Goal: Task Accomplishment & Management: Manage account settings

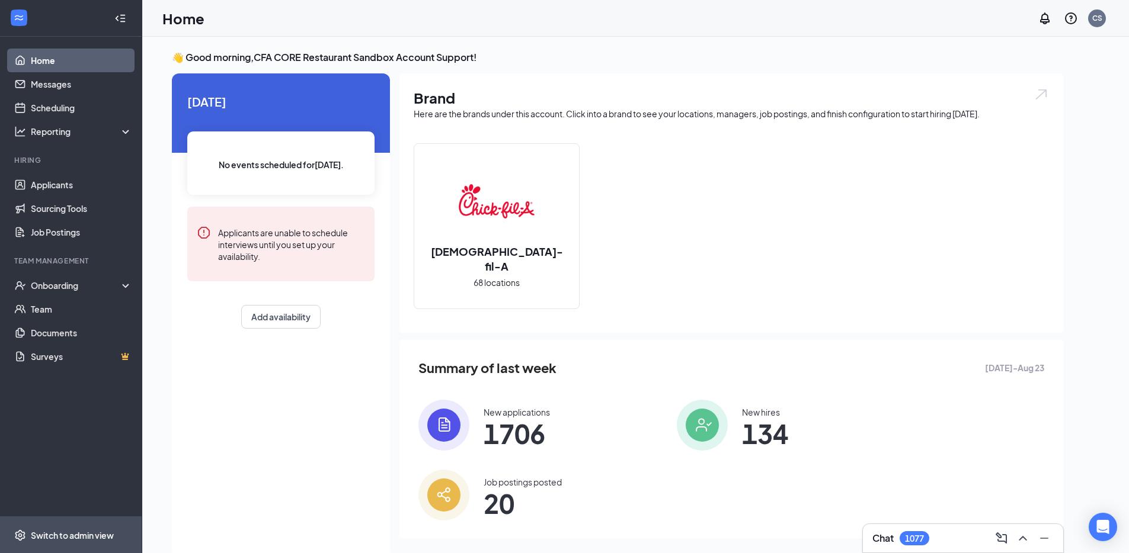
click at [106, 533] on div "Switch to admin view" at bounding box center [72, 536] width 83 height 12
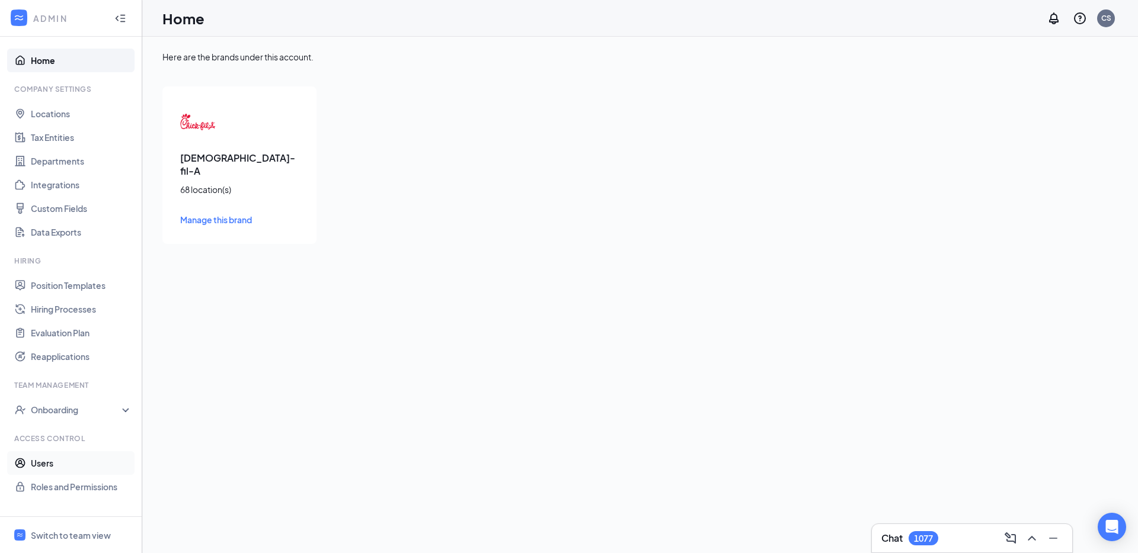
click at [62, 469] on link "Users" at bounding box center [81, 464] width 101 height 24
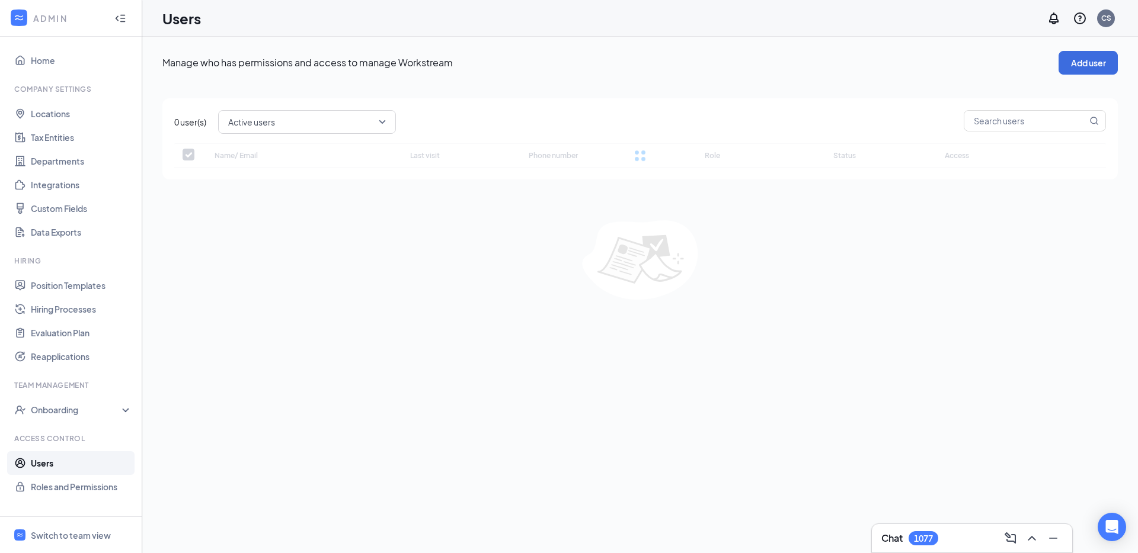
checkbox input "false"
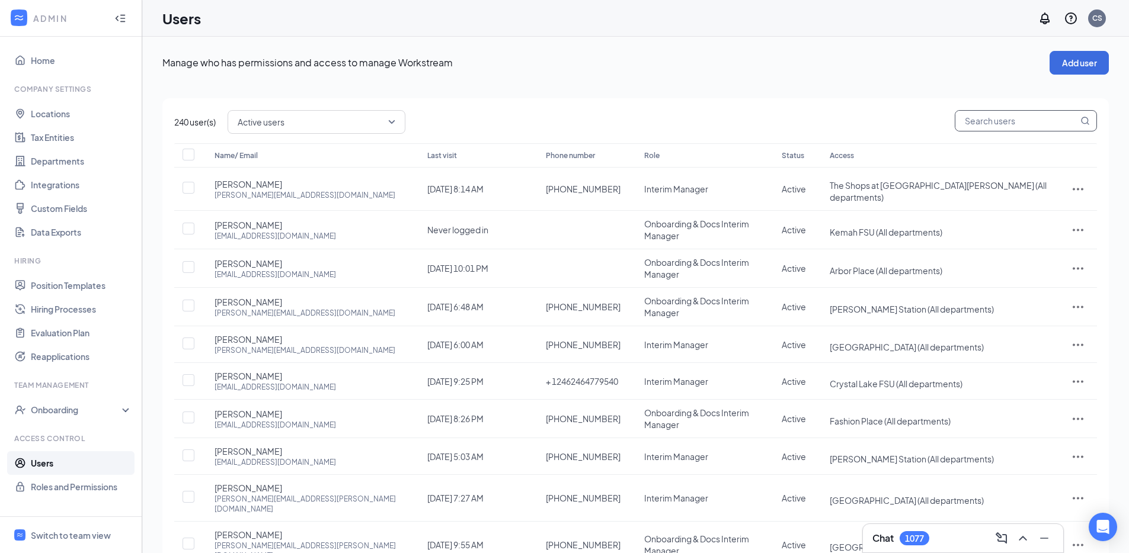
click at [1009, 118] on input "text" at bounding box center [1016, 121] width 123 height 20
paste input "elijah.rodriguez9@cfacorp.com"
type input "elijah.rodriguez9@cfacorp.com"
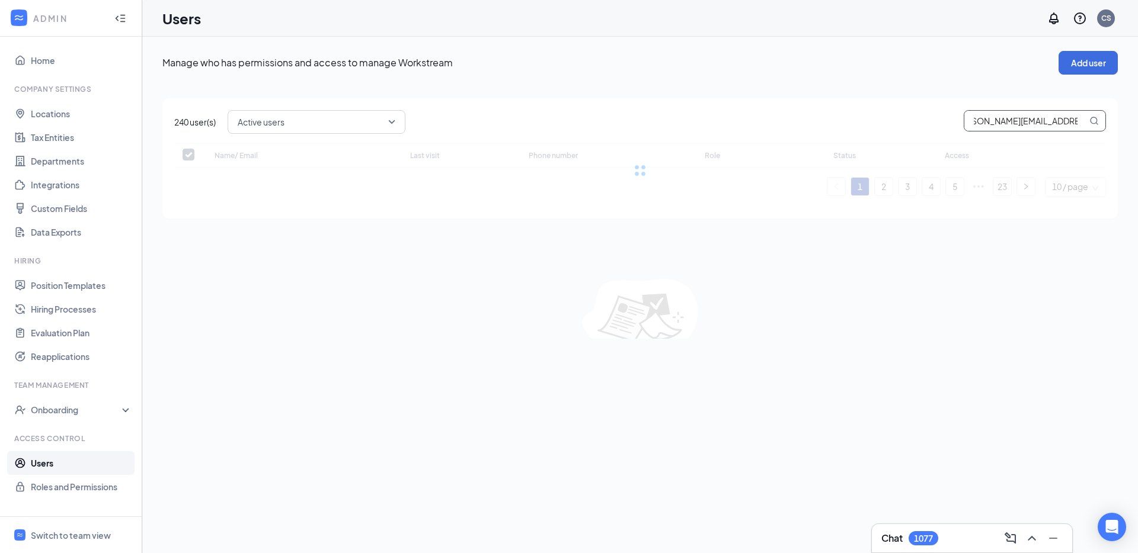
checkbox input "false"
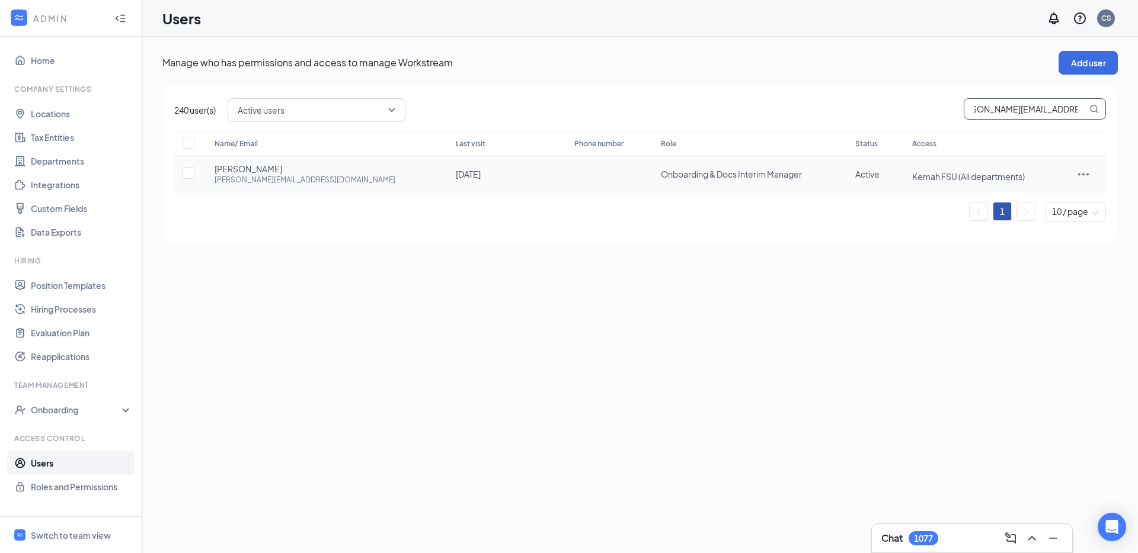
type input "elijah.rodriguez9@cfacorp.com"
click at [1084, 178] on icon "ActionsIcon" at bounding box center [1083, 174] width 14 height 14
click at [1073, 200] on span "Edit user" at bounding box center [1046, 199] width 73 height 13
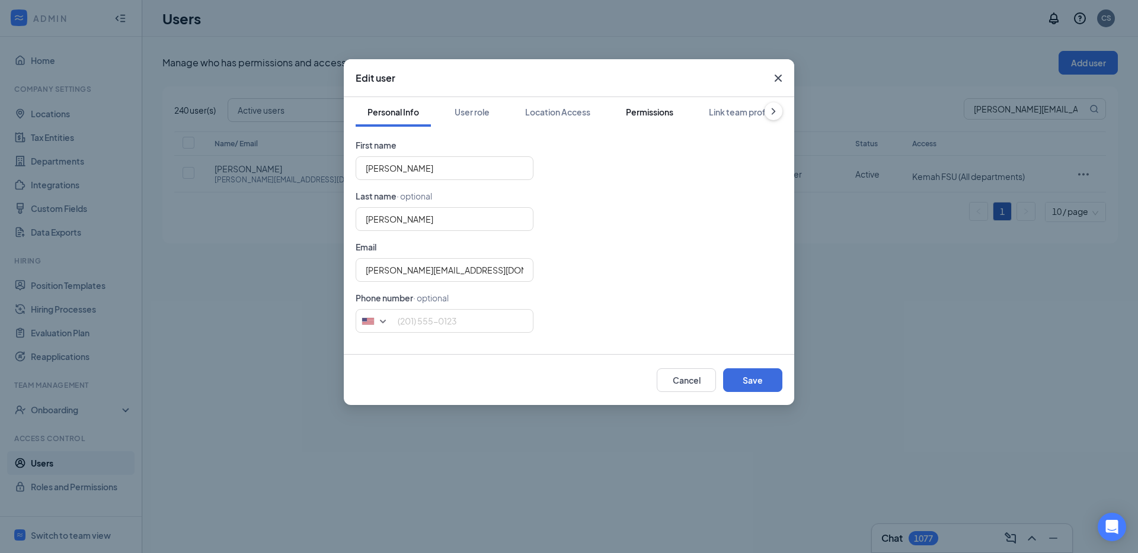
click at [630, 116] on div "Permissions" at bounding box center [649, 112] width 47 height 12
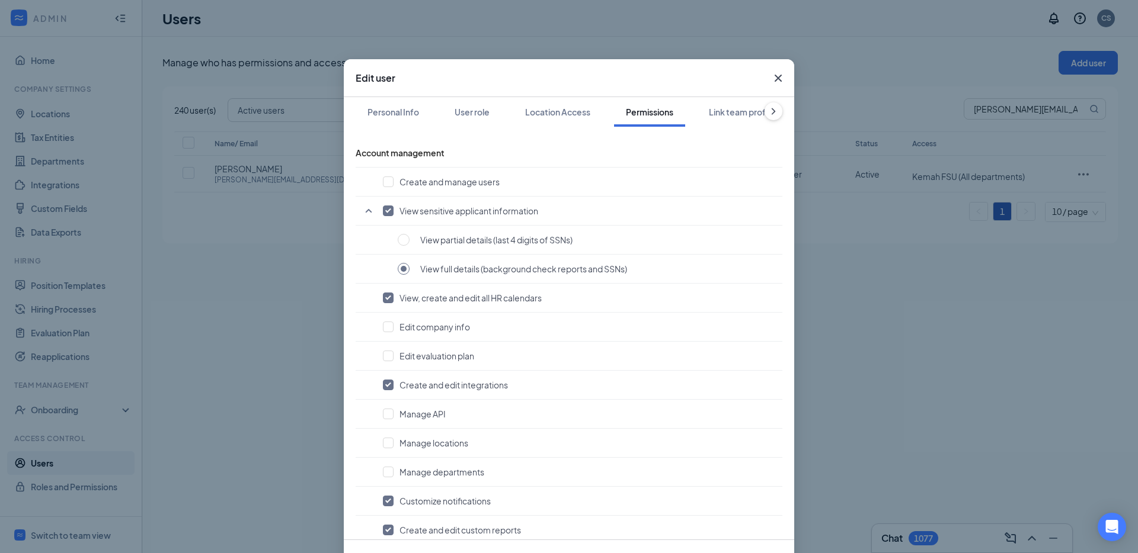
click at [777, 87] on span "Close" at bounding box center [778, 78] width 32 height 32
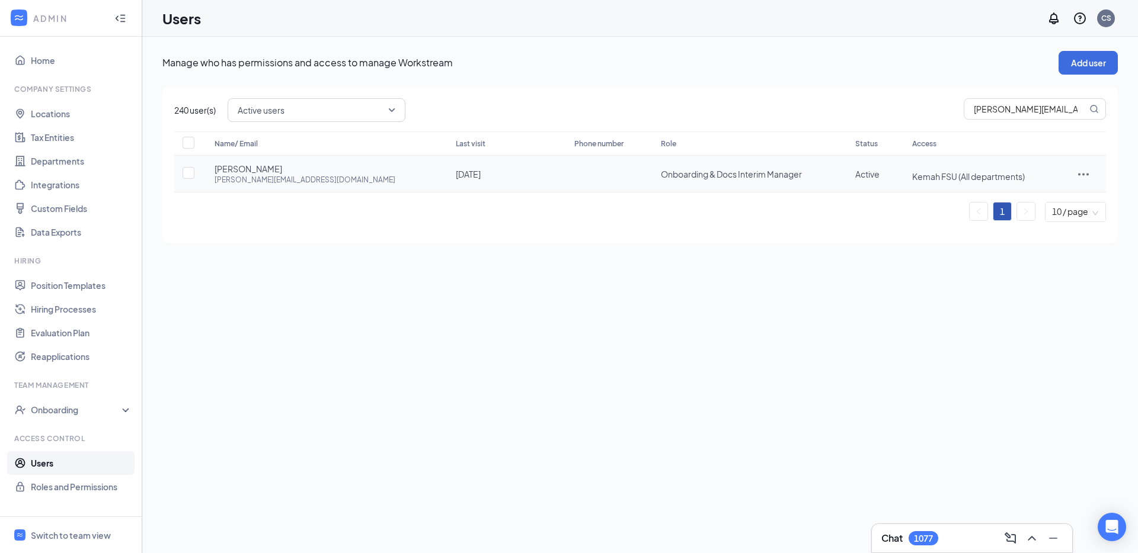
click at [1080, 179] on icon "ActionsIcon" at bounding box center [1083, 174] width 14 height 14
click at [1017, 199] on span "Edit user" at bounding box center [1027, 199] width 34 height 11
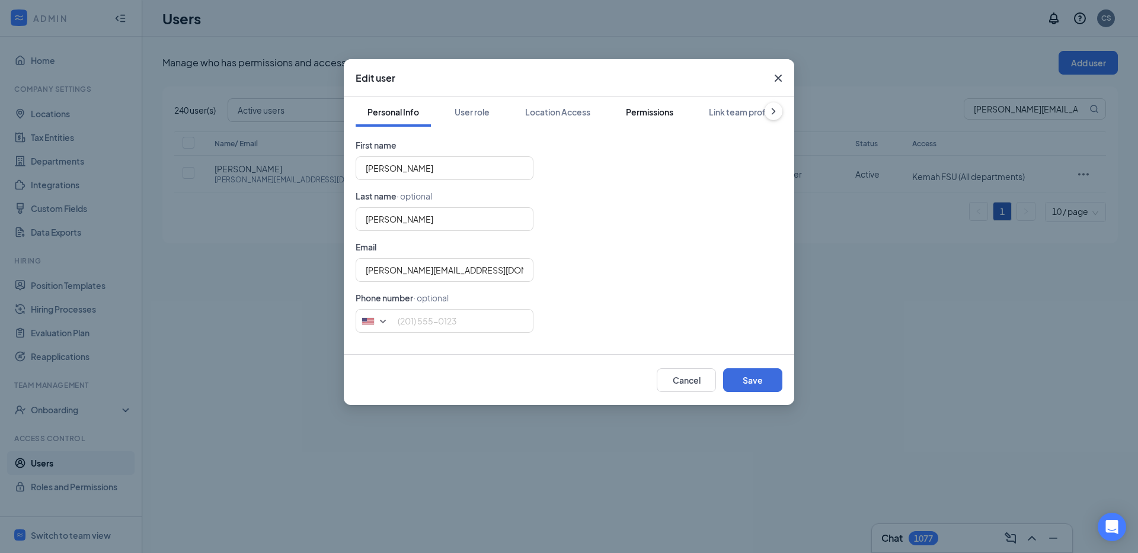
click at [644, 114] on div "Permissions" at bounding box center [649, 112] width 47 height 12
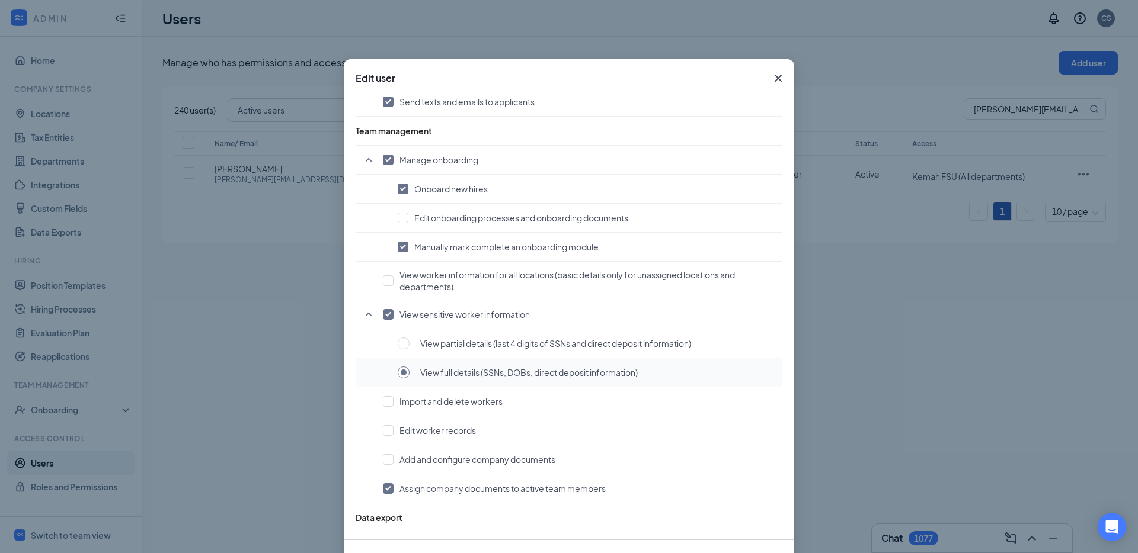
scroll to position [805, 0]
click at [775, 80] on icon "Cross" at bounding box center [778, 78] width 7 height 7
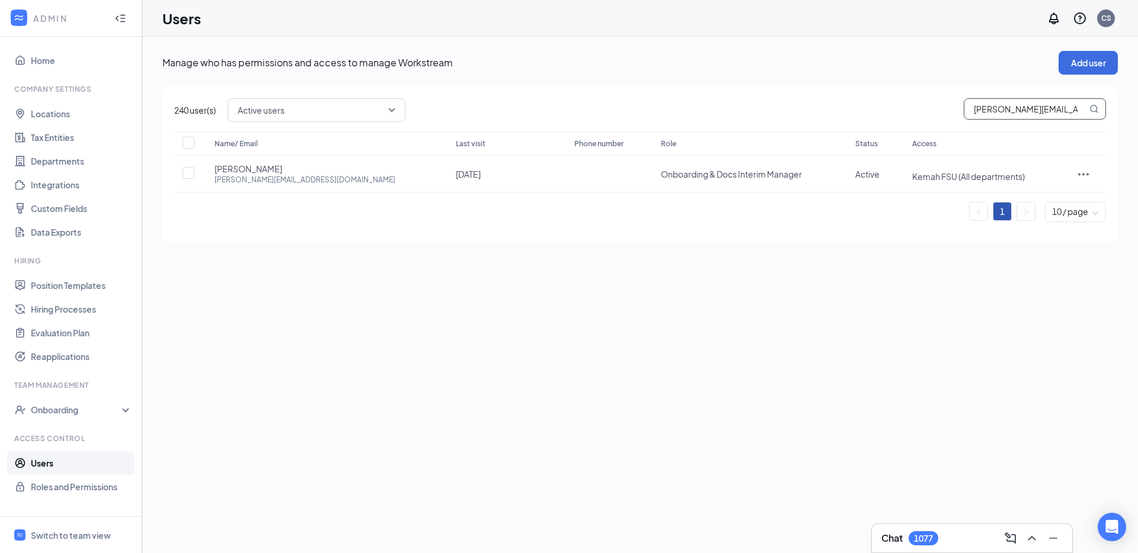
click at [1016, 105] on input "elijah.rodriguez9@cfacorp.com" at bounding box center [1025, 109] width 123 height 20
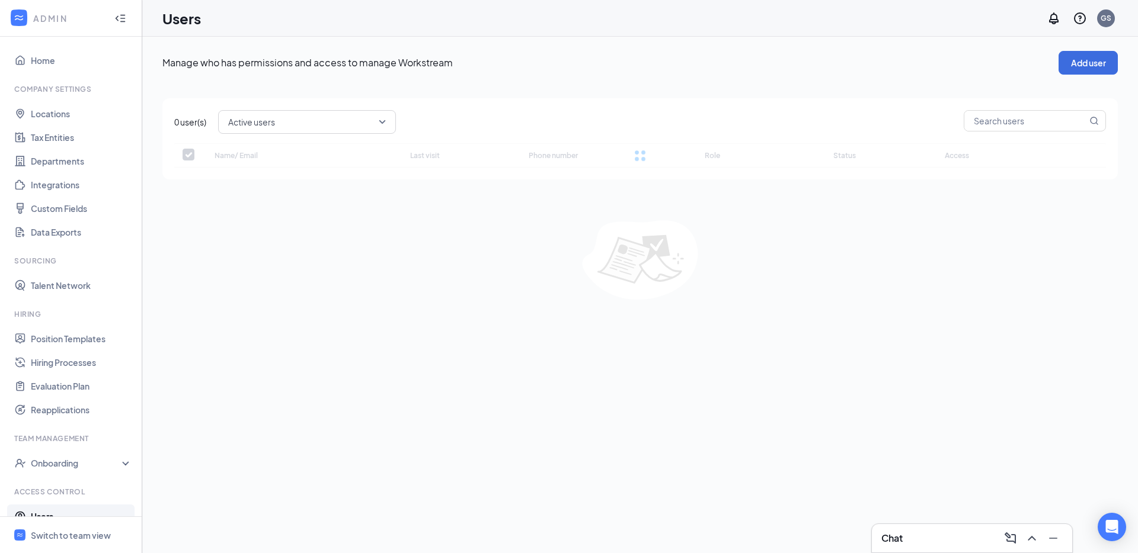
checkbox input "false"
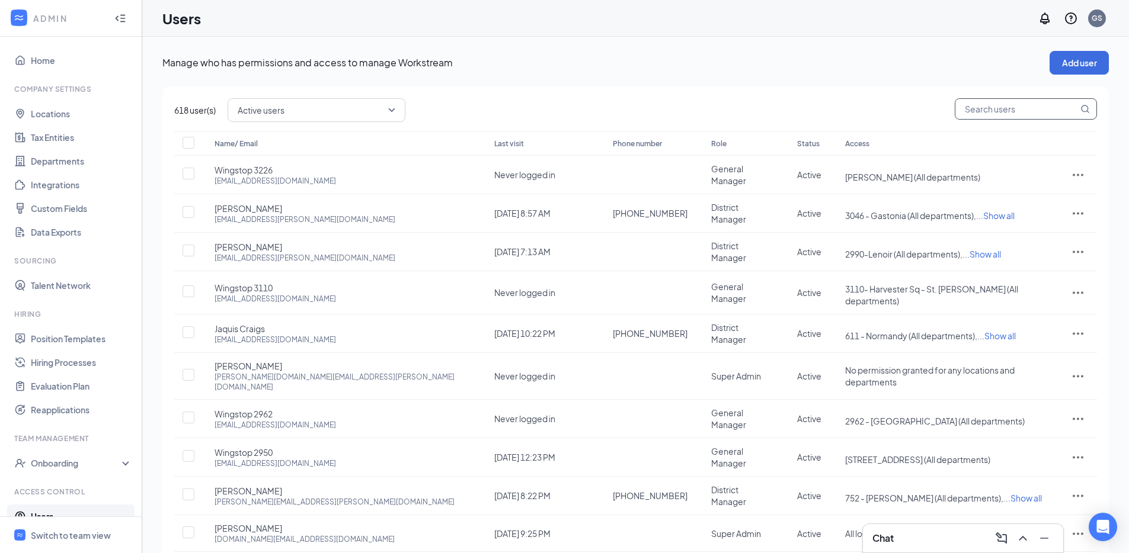
click at [984, 111] on input "text" at bounding box center [1016, 109] width 123 height 20
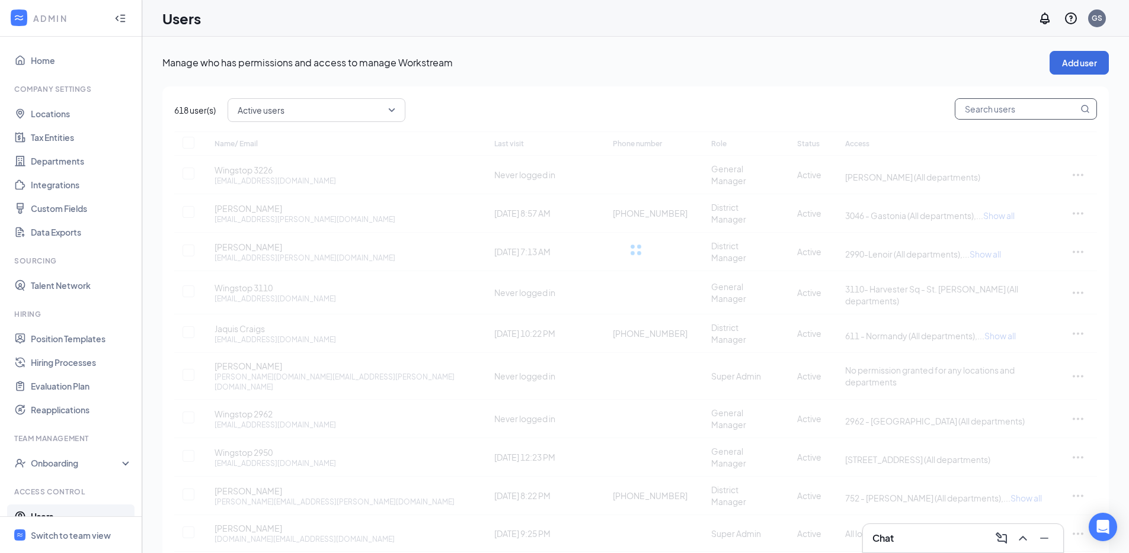
paste input "nicole.nellums@gsrgroup.us"
type input "nicole.nellums@gsrgroup.us"
checkbox input "false"
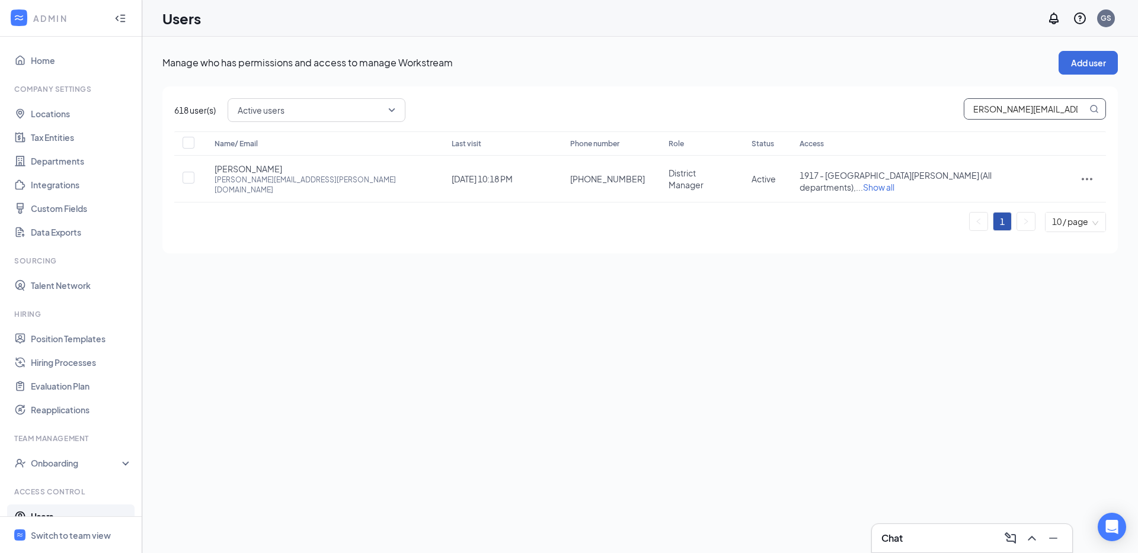
type input "nicole.nellums@gsrgroup.us"
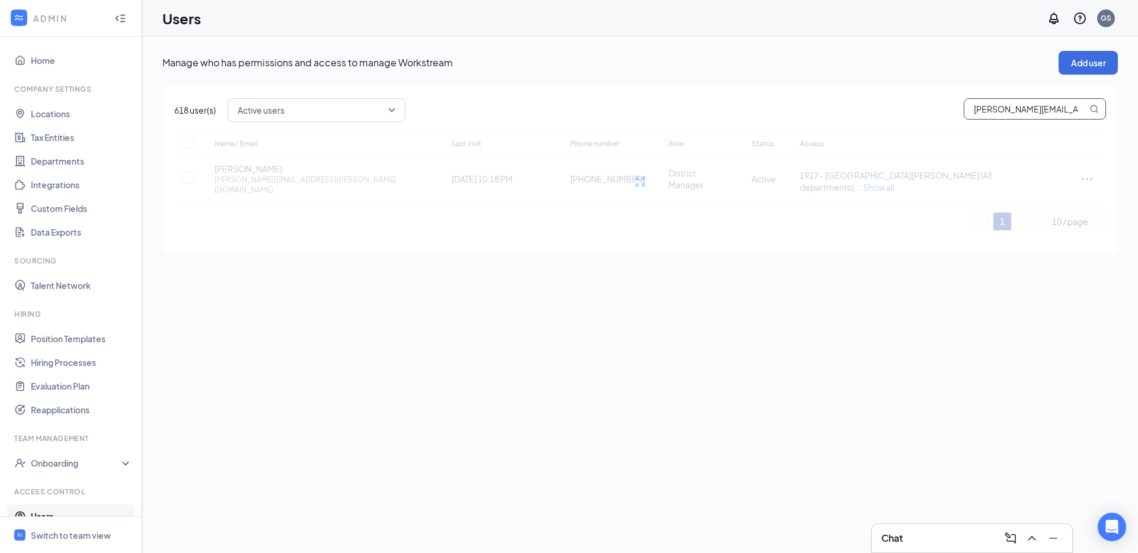
click at [954, 174] on div at bounding box center [640, 182] width 932 height 101
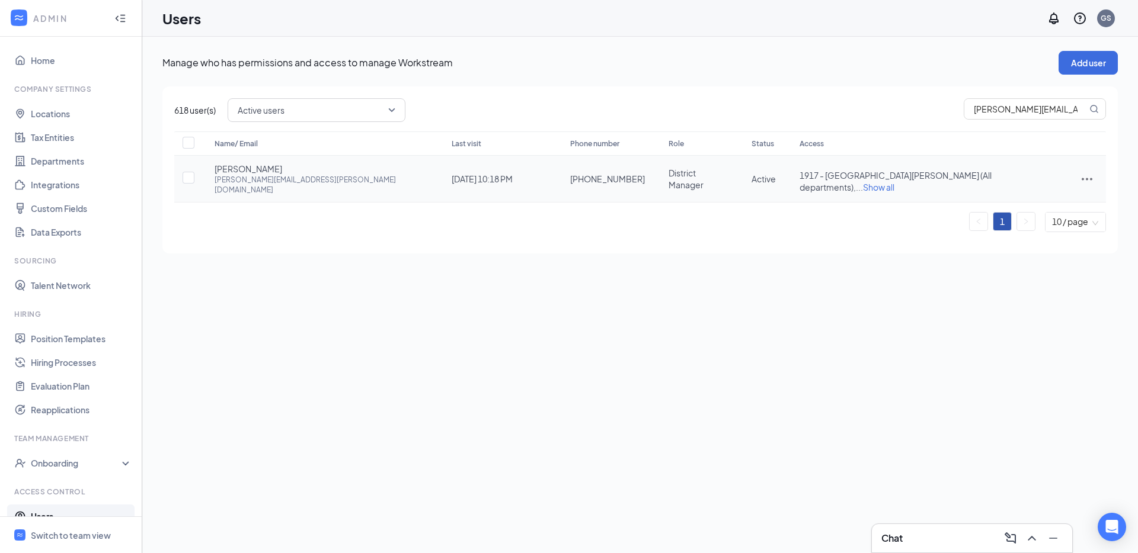
click at [894, 182] on span "Show all" at bounding box center [878, 187] width 31 height 11
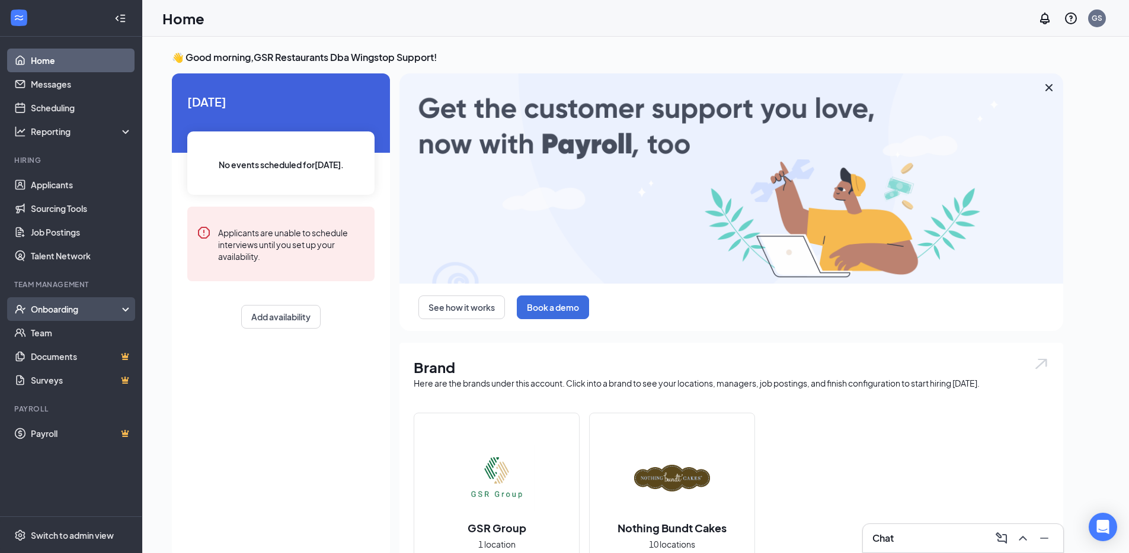
click at [101, 303] on div "Onboarding" at bounding box center [76, 309] width 91 height 12
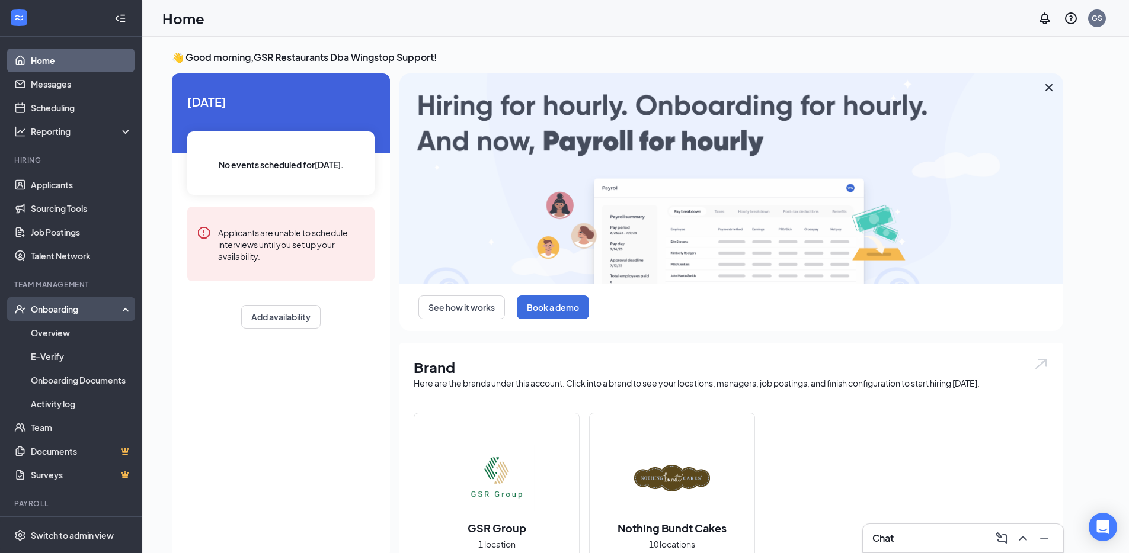
click at [95, 319] on div "Onboarding" at bounding box center [71, 309] width 142 height 24
click at [98, 302] on div "Onboarding" at bounding box center [71, 309] width 142 height 24
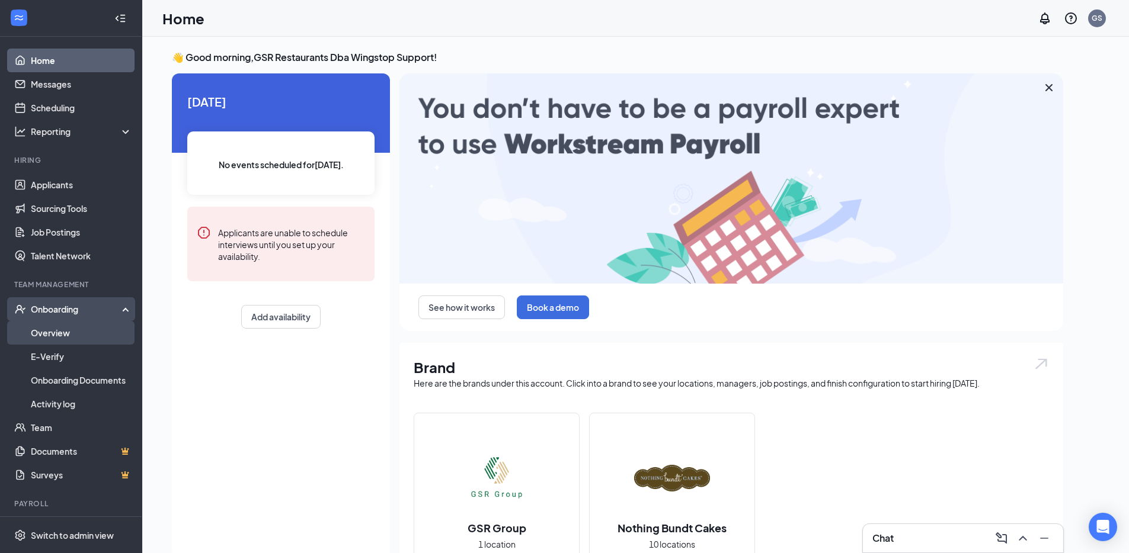
click at [98, 330] on link "Overview" at bounding box center [81, 333] width 101 height 24
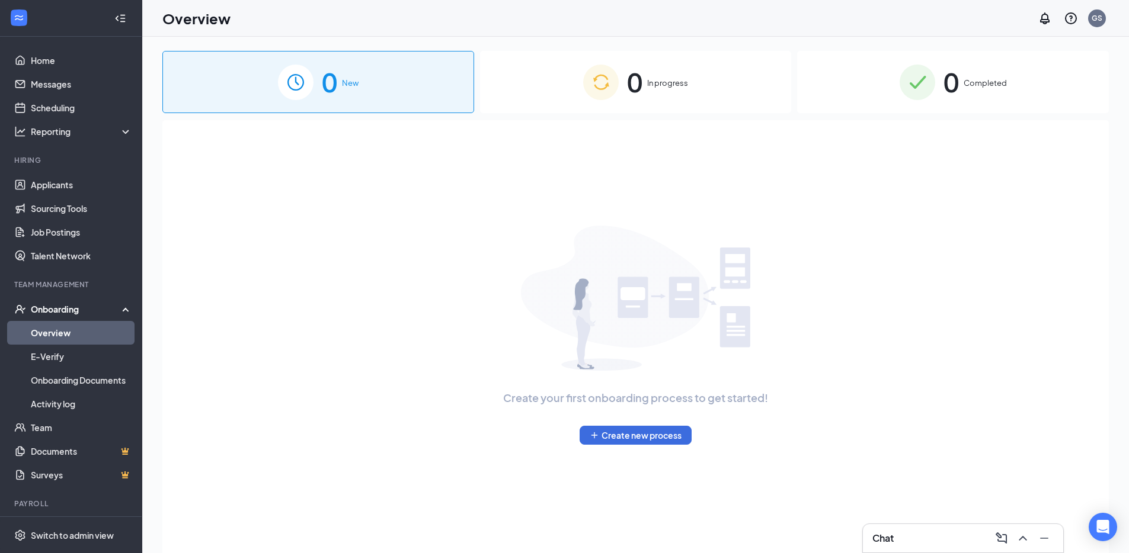
click at [634, 76] on span "0" at bounding box center [634, 82] width 15 height 41
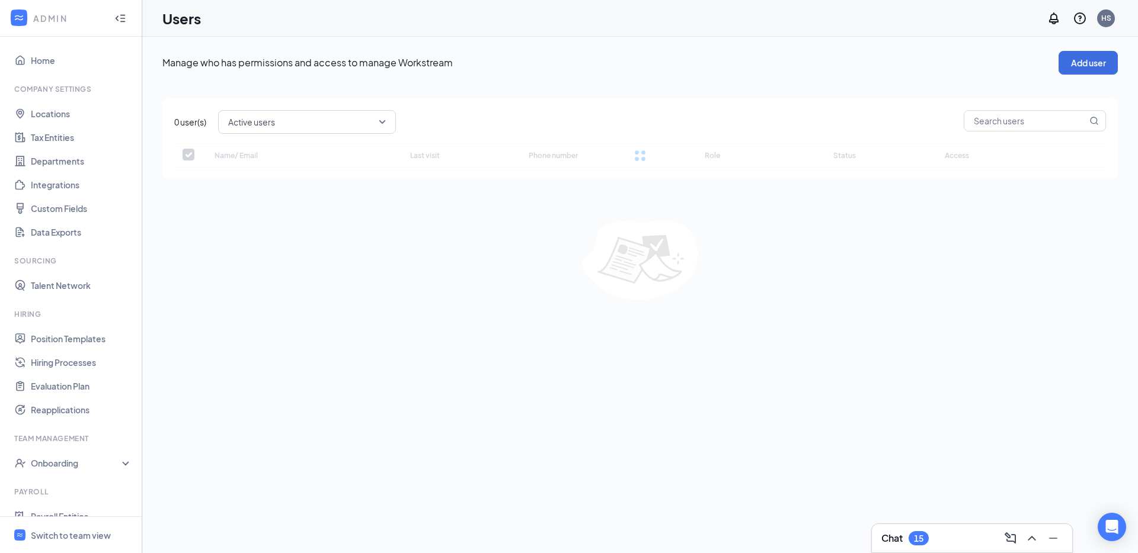
checkbox input "false"
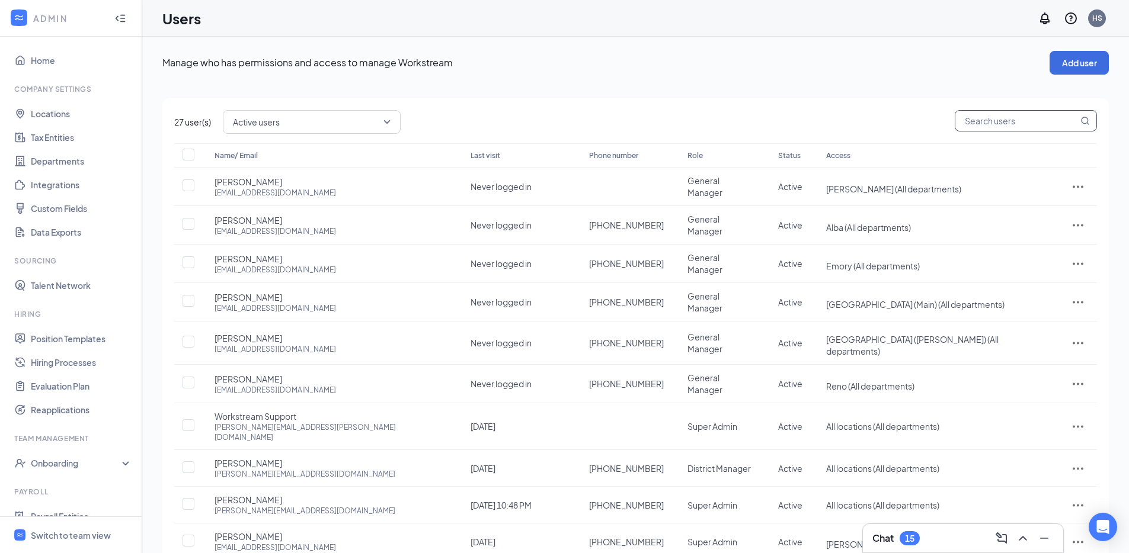
click at [1010, 123] on input "text" at bounding box center [1016, 121] width 123 height 20
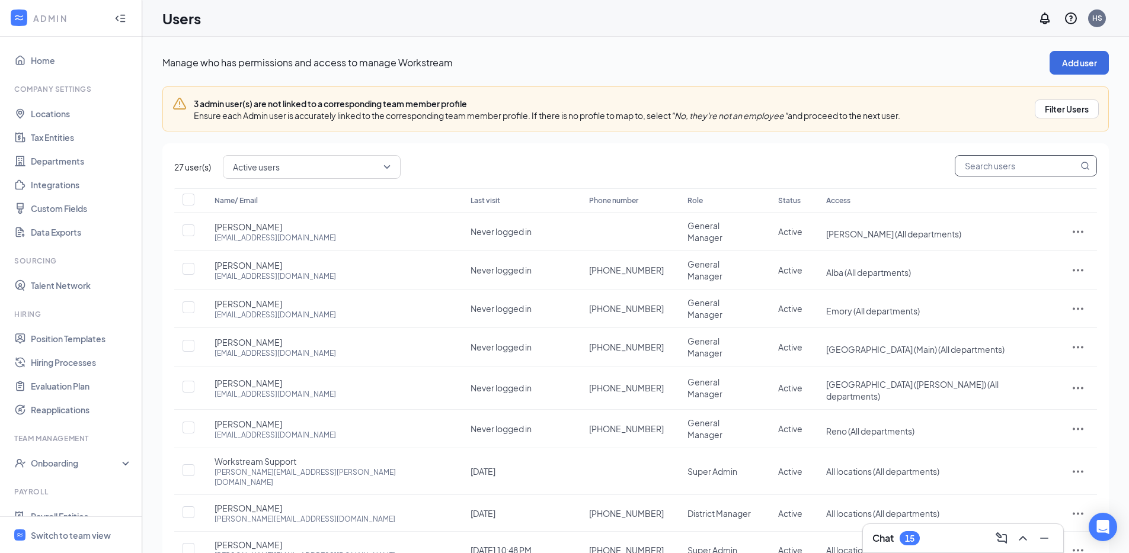
paste input "[PERSON_NAME][EMAIL_ADDRESS][DOMAIN_NAME]"
type input "[PERSON_NAME][EMAIL_ADDRESS][DOMAIN_NAME]"
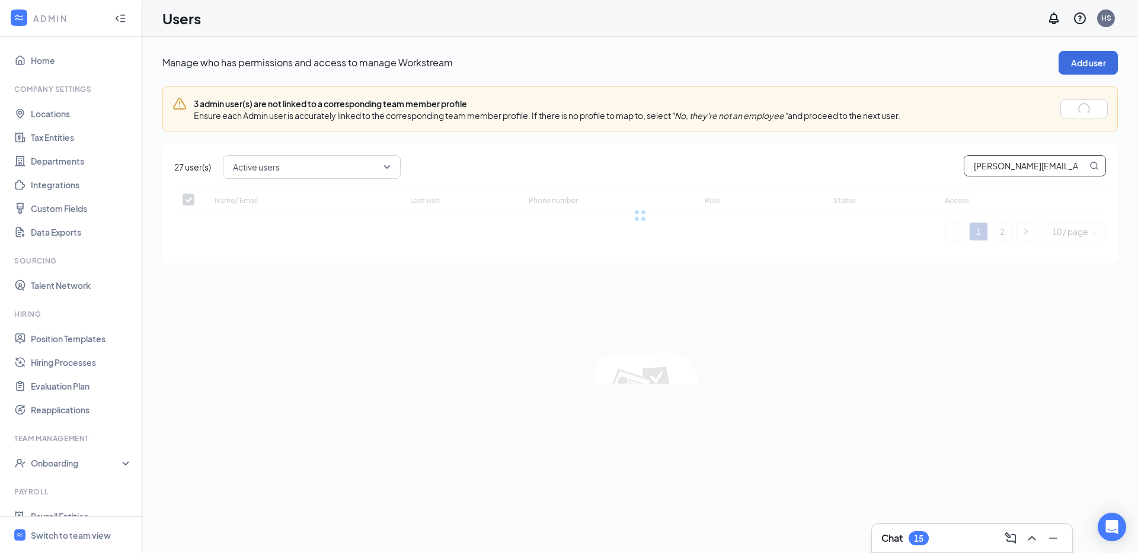
checkbox input "false"
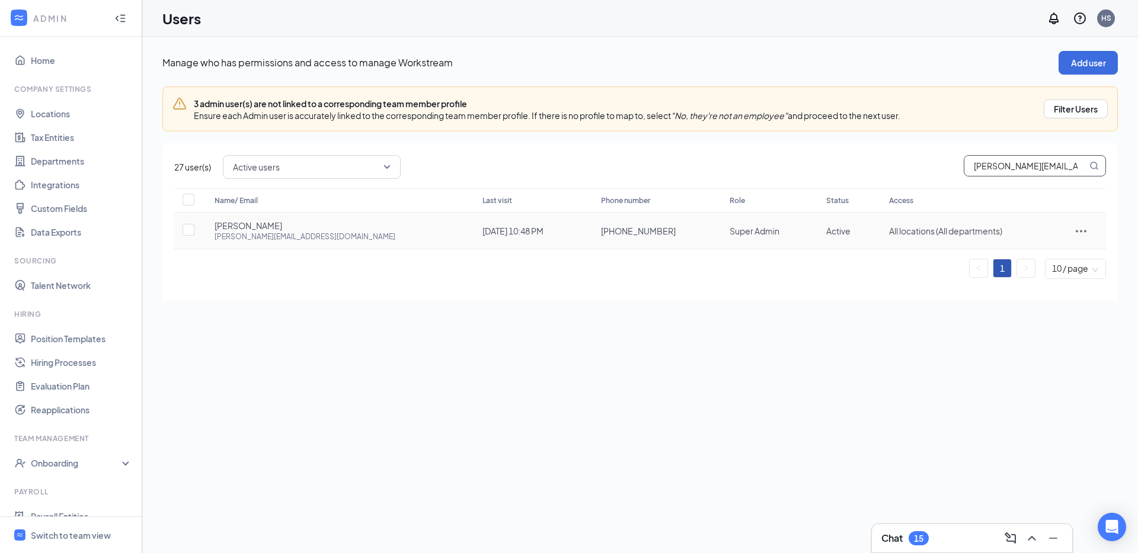
type input "[PERSON_NAME][EMAIL_ADDRESS][DOMAIN_NAME]"
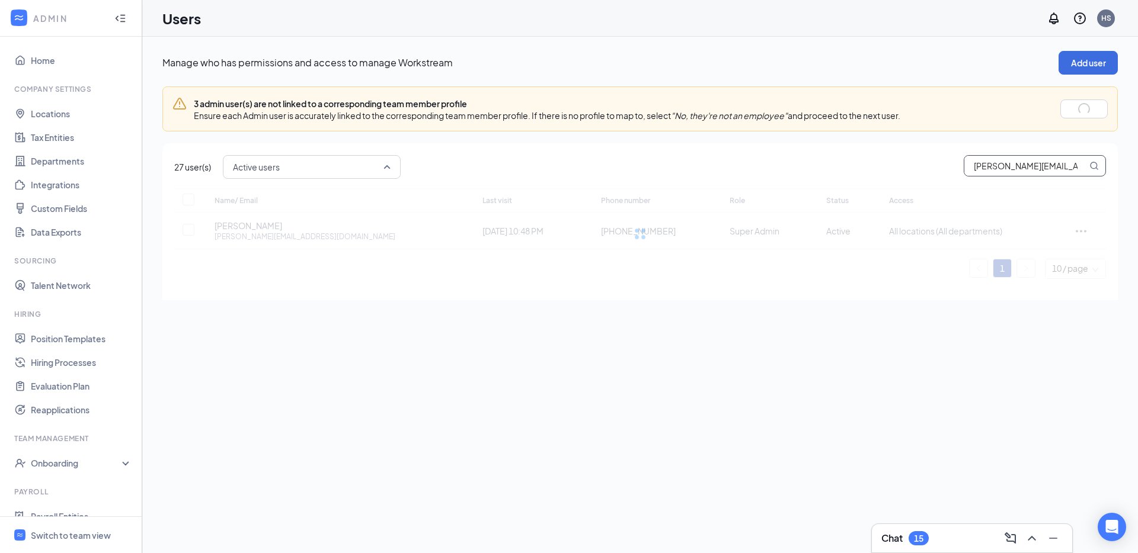
click at [342, 168] on span "Active users" at bounding box center [306, 167] width 147 height 18
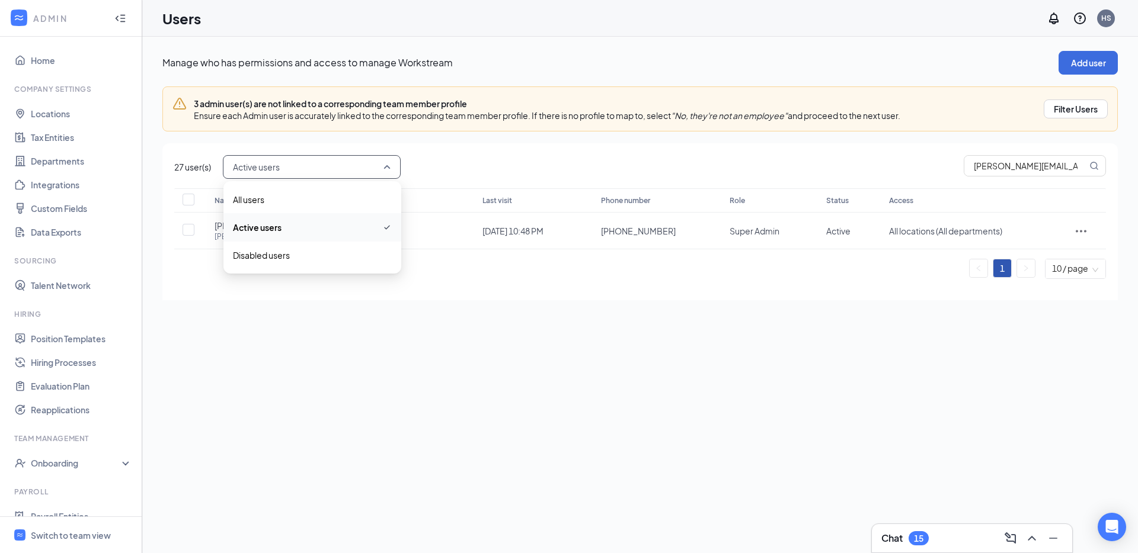
drag, startPoint x: 608, startPoint y: 165, endPoint x: 669, endPoint y: 158, distance: 61.4
click at [610, 164] on div "Active users active disabled All users Active users Disabled users homer@bgrson…" at bounding box center [664, 167] width 883 height 24
click at [999, 158] on input "[PERSON_NAME][EMAIL_ADDRESS][DOMAIN_NAME]" at bounding box center [1025, 166] width 123 height 20
click at [729, 203] on div "Role" at bounding box center [765, 201] width 72 height 14
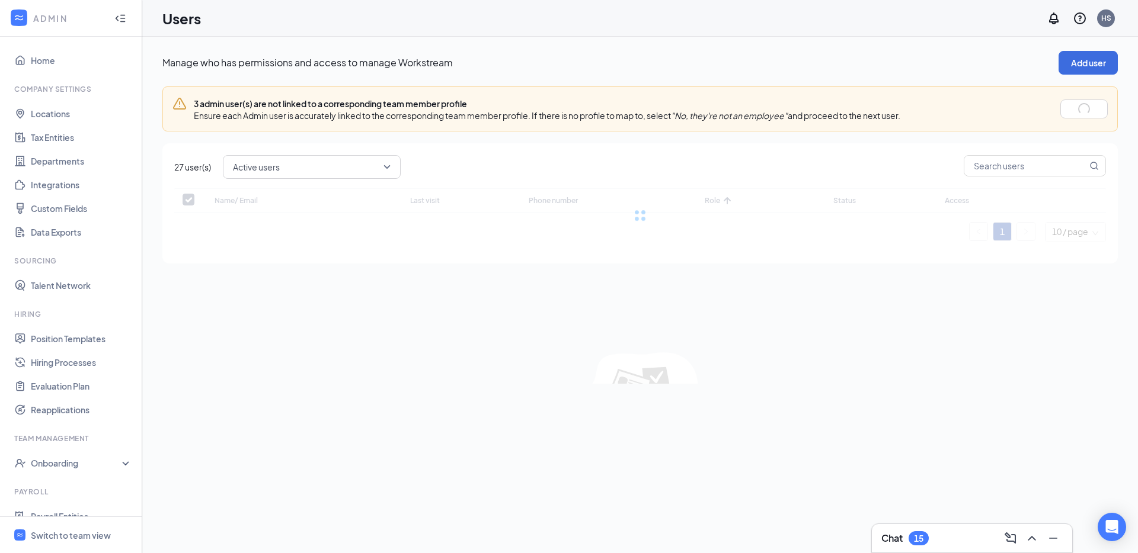
checkbox input "false"
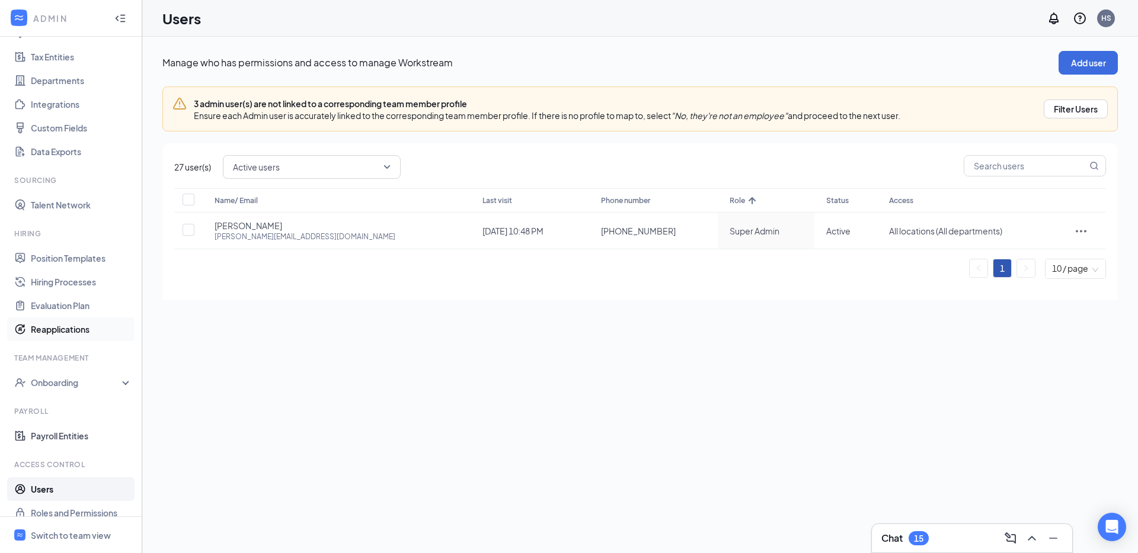
scroll to position [94, 0]
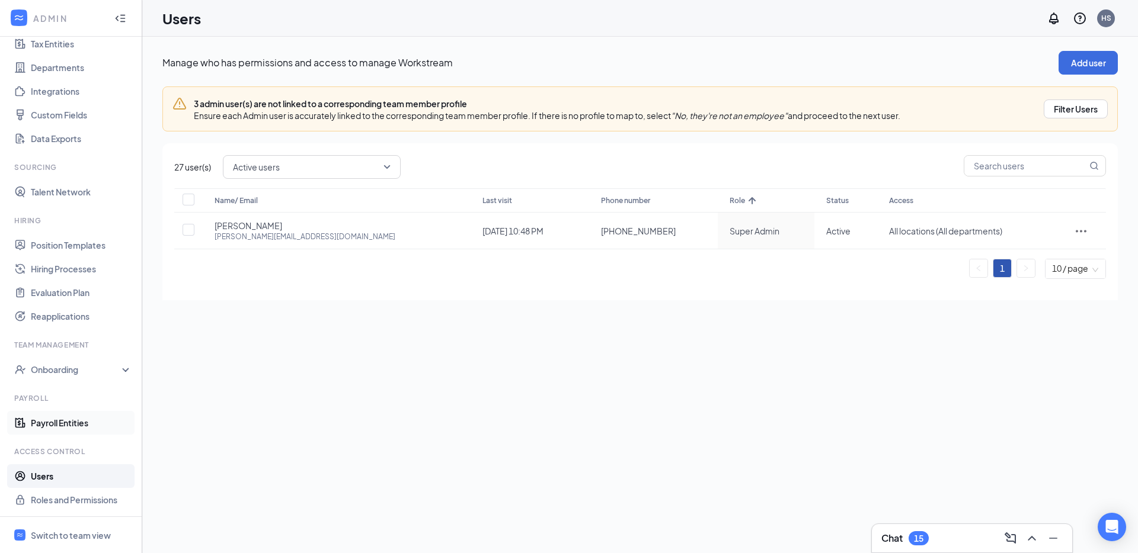
click at [81, 429] on link "Payroll Entities" at bounding box center [81, 423] width 101 height 24
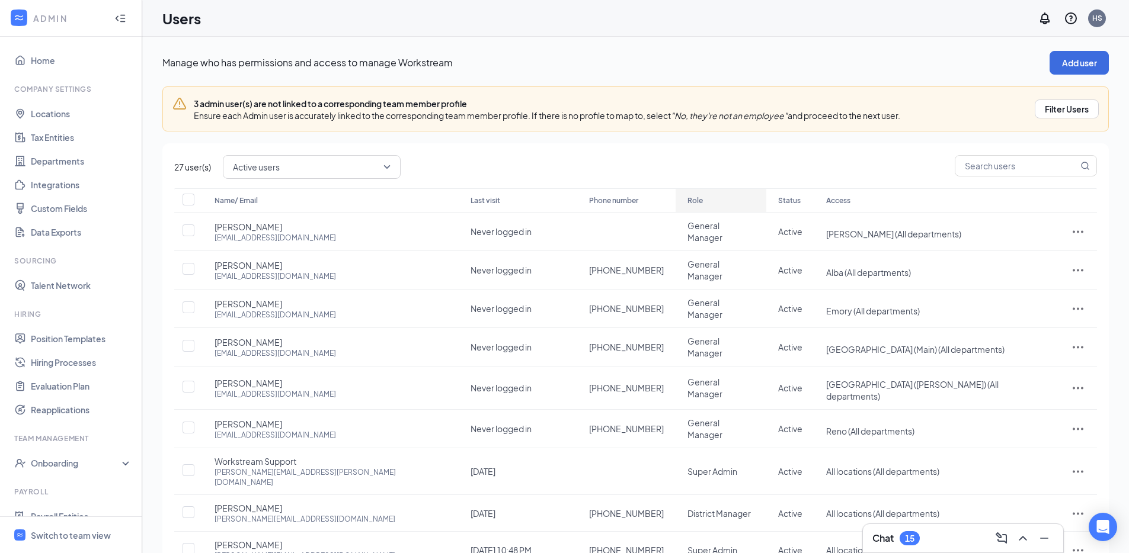
click at [687, 199] on div "Role" at bounding box center [720, 201] width 67 height 14
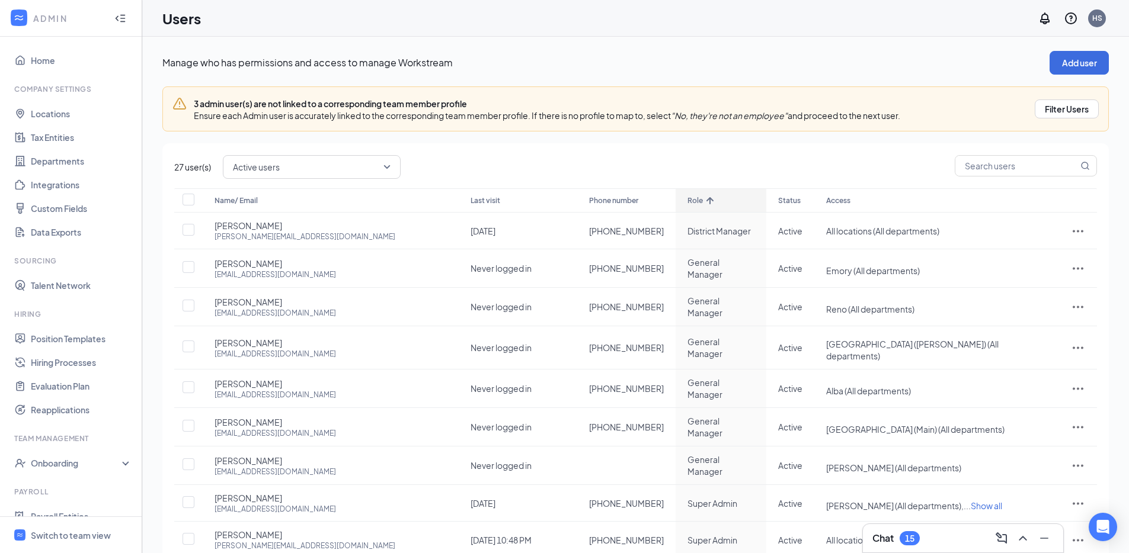
click at [722, 197] on div "Role" at bounding box center [720, 201] width 67 height 14
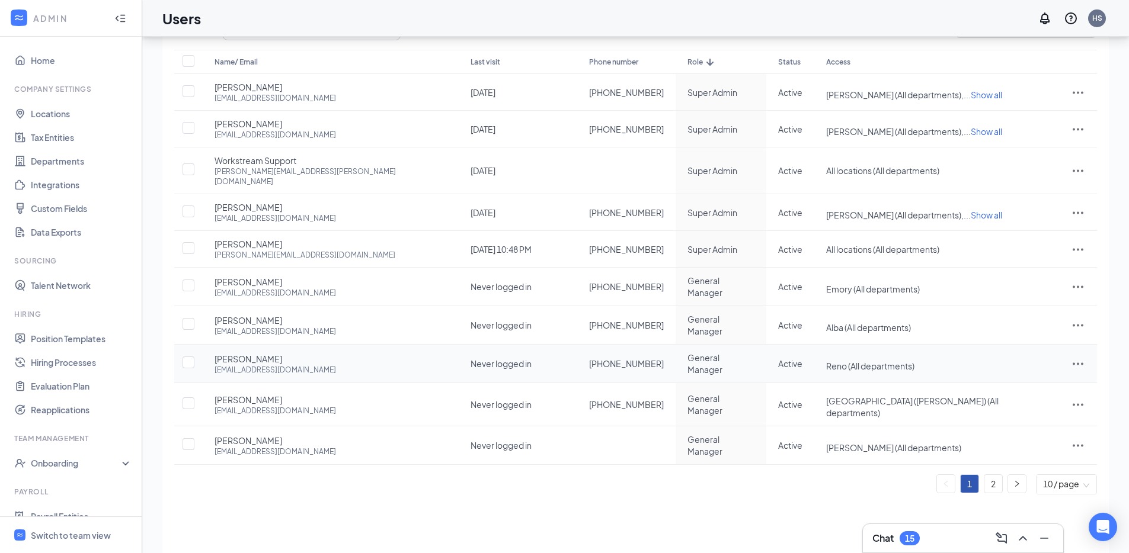
scroll to position [92, 0]
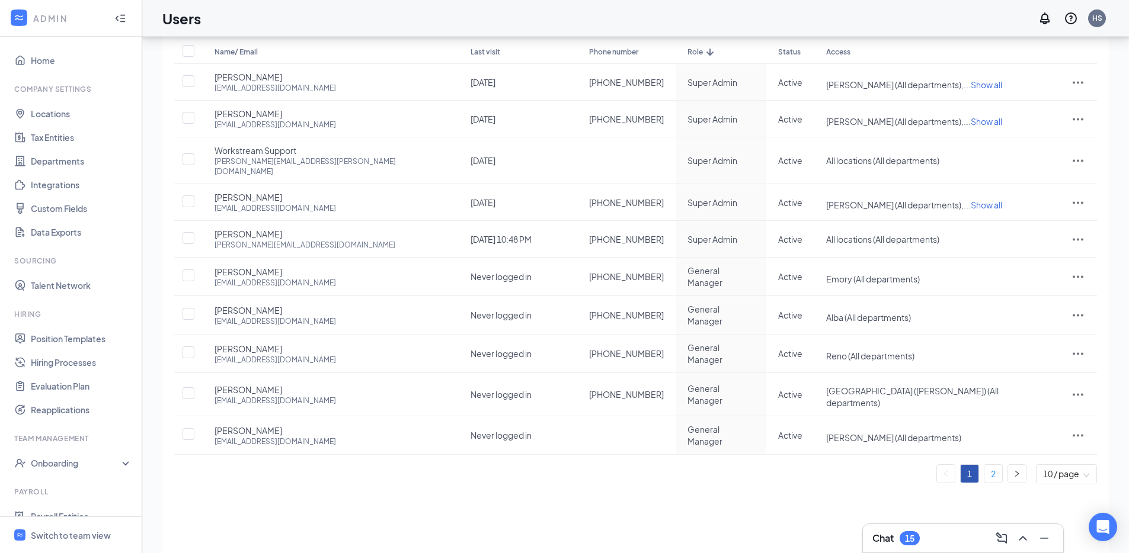
click at [988, 465] on link "2" at bounding box center [993, 474] width 18 height 18
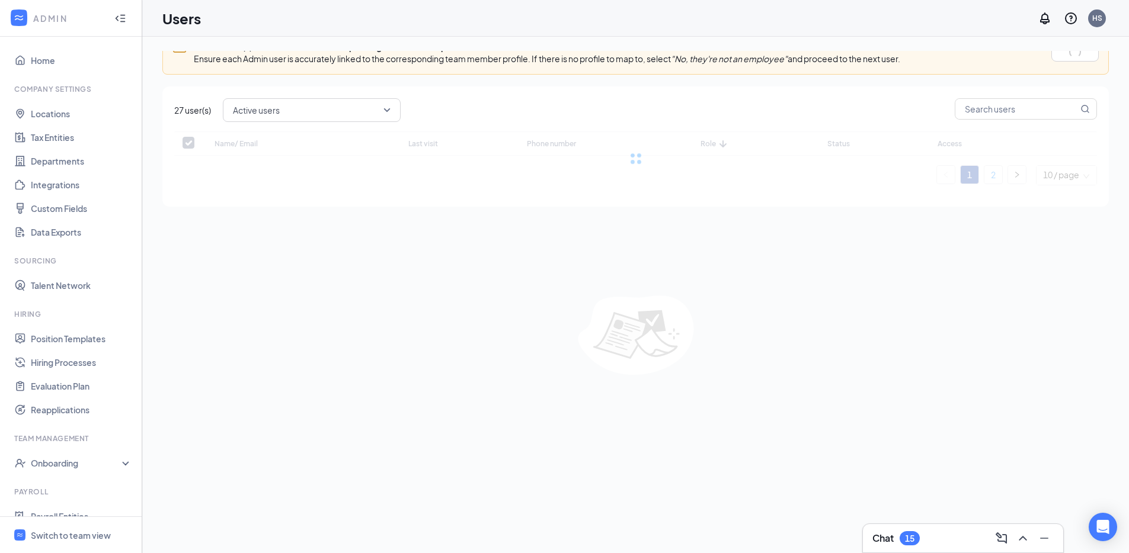
scroll to position [0, 0]
checkbox input "false"
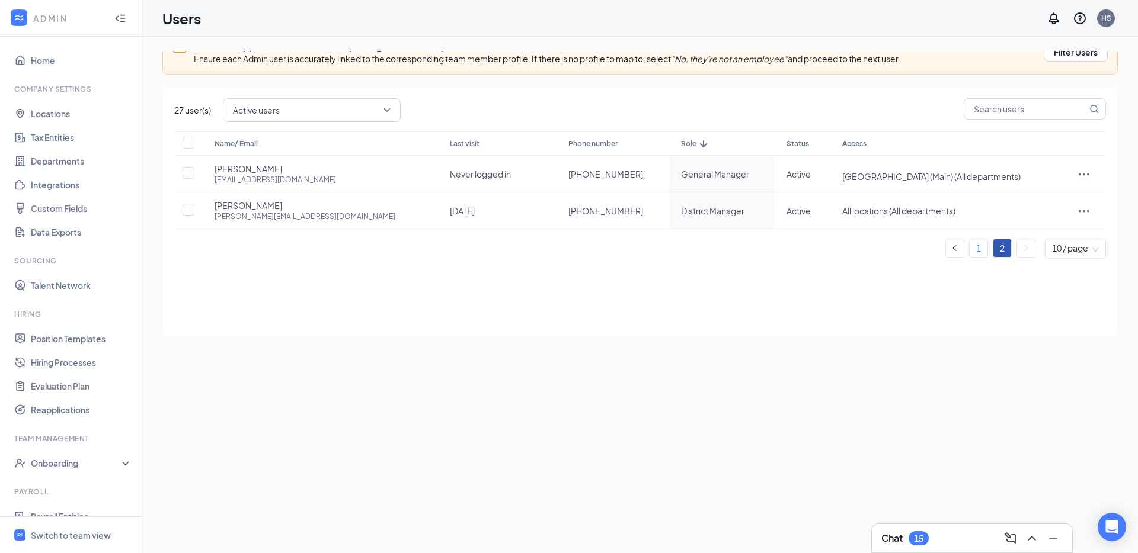
click at [974, 251] on link "1" at bounding box center [978, 248] width 18 height 18
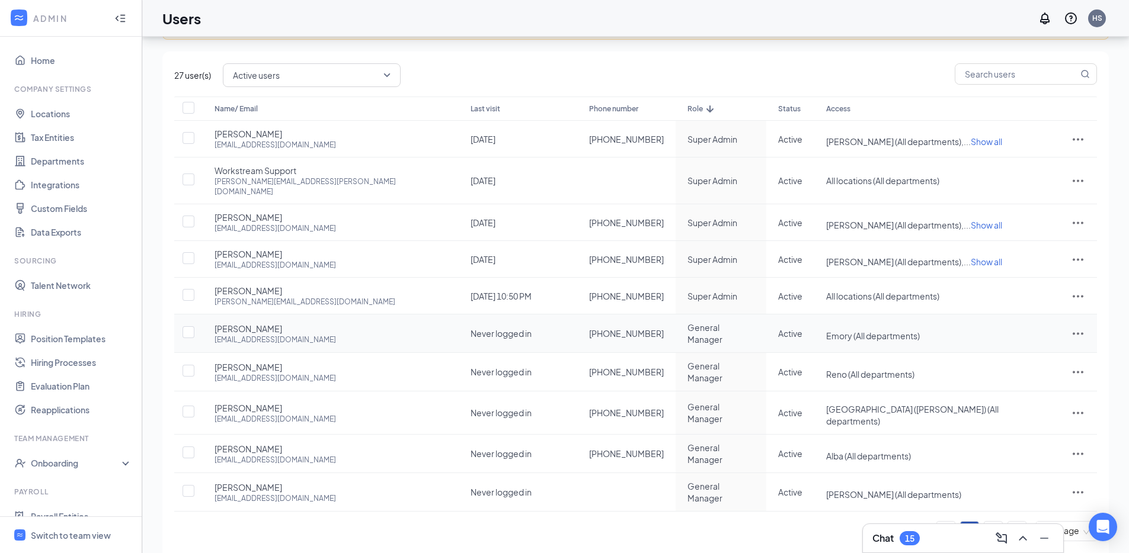
click at [1073, 333] on icon "ActionsIcon" at bounding box center [1078, 334] width 11 height 2
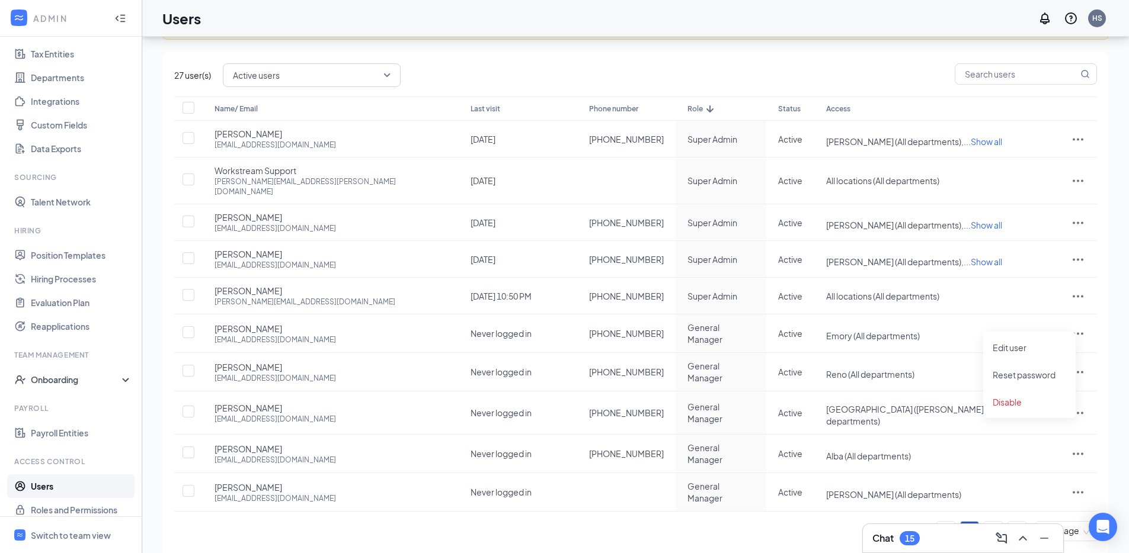
scroll to position [94, 0]
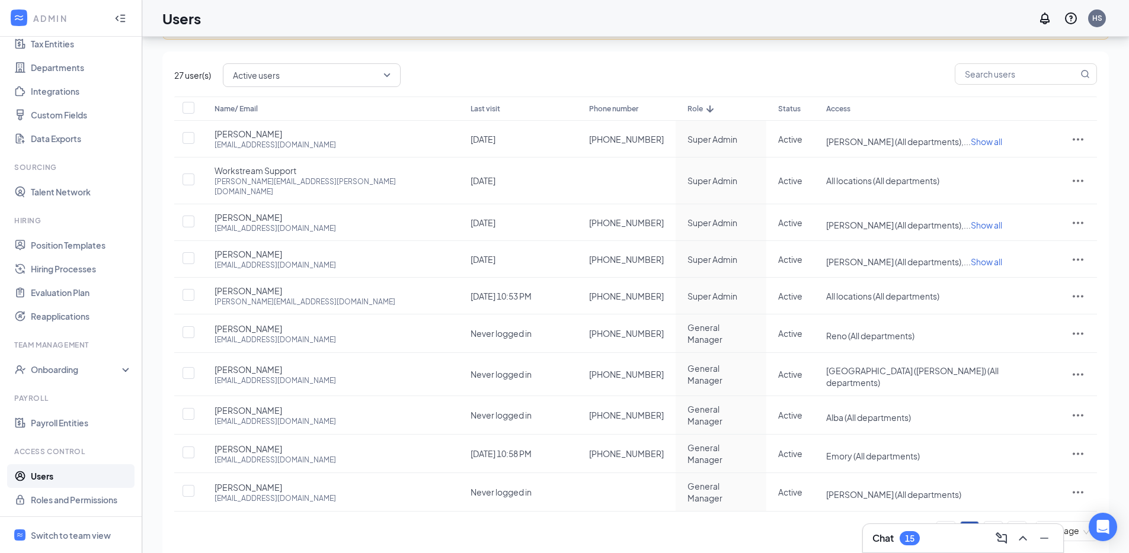
click at [495, 524] on div "Name/ Email Last visit Phone number Role Status Access [PERSON_NAME] [EMAIL_ADD…" at bounding box center [635, 324] width 923 height 455
